Goal: Information Seeking & Learning: Learn about a topic

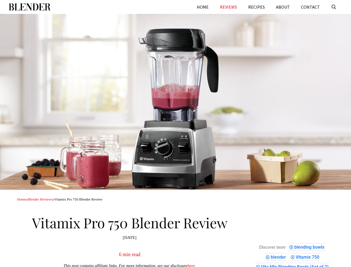
click at [176, 134] on div at bounding box center [175, 102] width 351 height 176
click at [334, 7] on link "Open Search Bar" at bounding box center [334, 7] width 17 height 14
click at [309, 245] on span "blending bowls" at bounding box center [311, 247] width 32 height 5
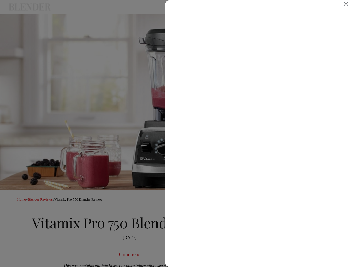
click at [274, 255] on div "Search results for blending bowls" at bounding box center [175, 133] width 351 height 267
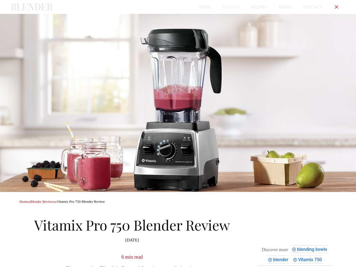
click at [307, 257] on span "Vitamix 750" at bounding box center [310, 259] width 25 height 5
click at [293, 265] on div "Vita Mix Blending Bowls (Set of 2)" at bounding box center [295, 269] width 75 height 8
